Goal: Use online tool/utility: Utilize a website feature to perform a specific function

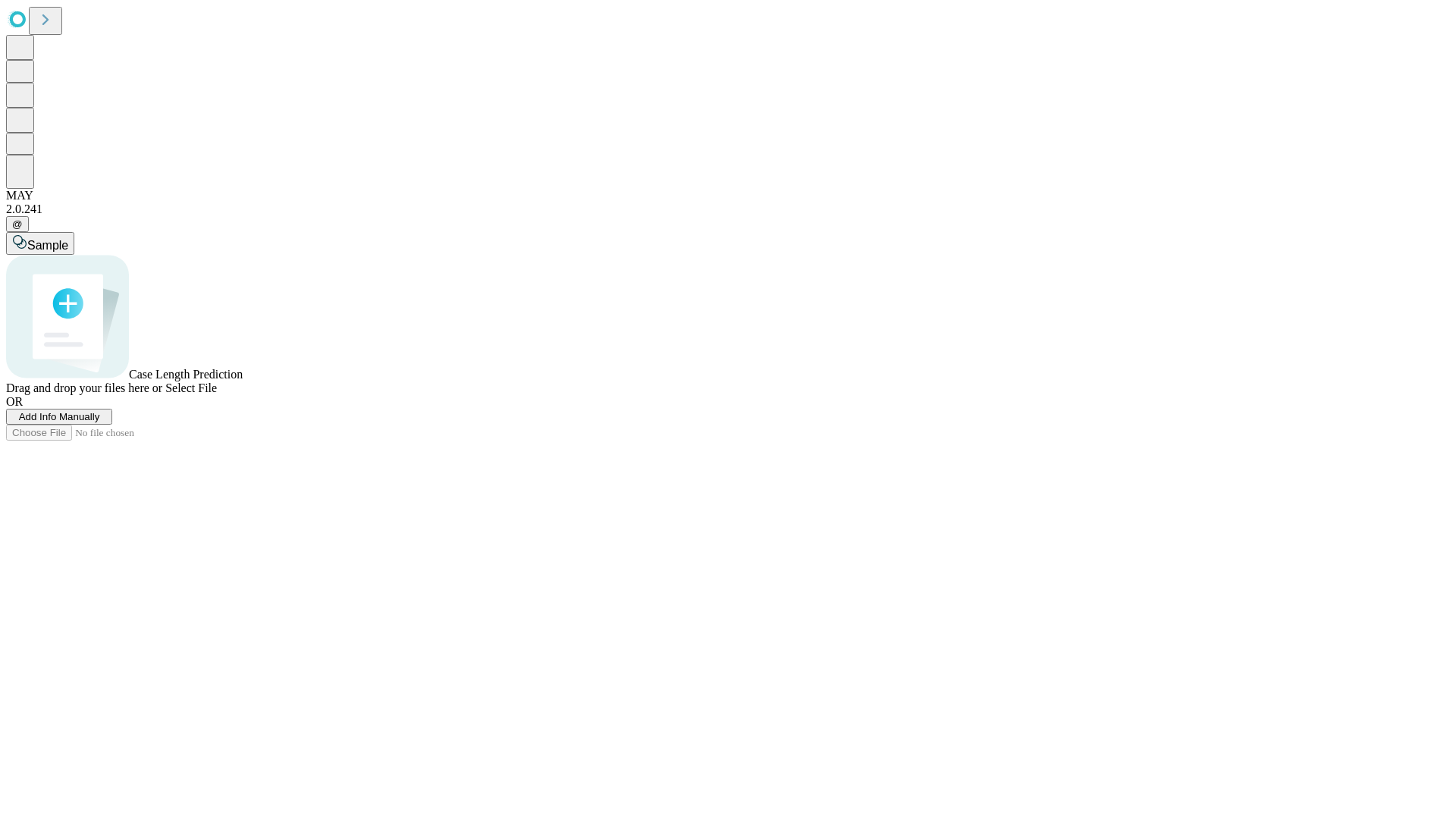
click at [217, 394] on span "Select File" at bounding box center [191, 388] width 51 height 13
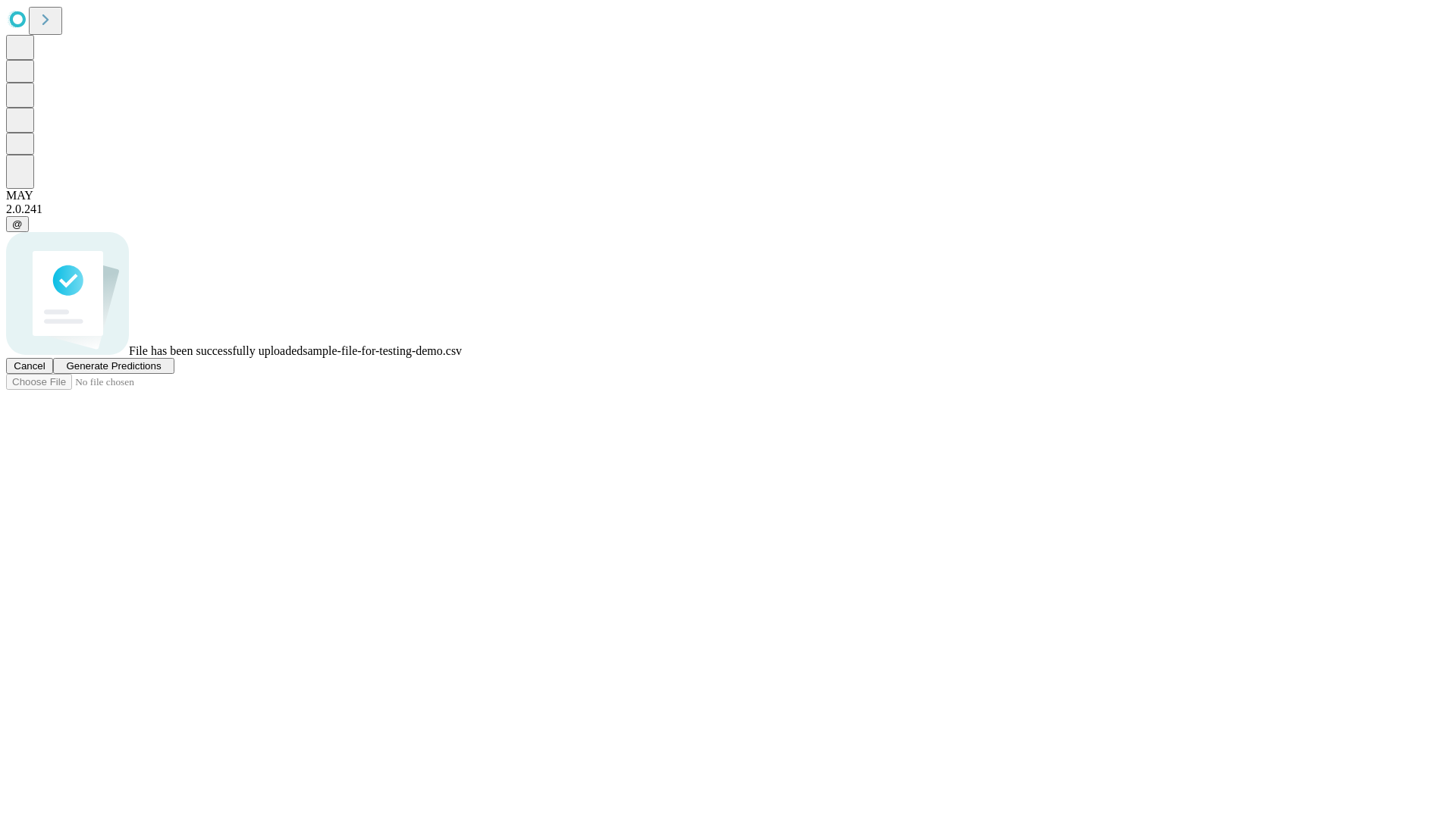
click at [161, 372] on span "Generate Predictions" at bounding box center [113, 366] width 95 height 11
